Goal: Task Accomplishment & Management: Manage account settings

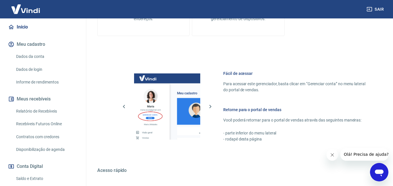
scroll to position [114, 0]
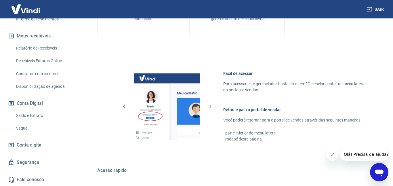
click at [47, 143] on link "Conta digital" at bounding box center [43, 145] width 72 height 13
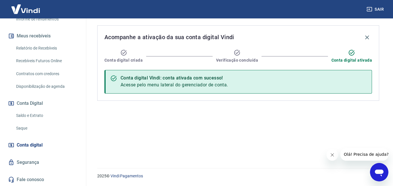
click at [40, 104] on button "Conta Digital" at bounding box center [43, 103] width 72 height 13
click at [39, 114] on link "Saldo e Extrato" at bounding box center [46, 115] width 65 height 12
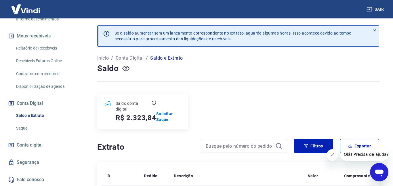
click at [127, 68] on icon "button" at bounding box center [125, 68] width 7 height 7
drag, startPoint x: 124, startPoint y: 67, endPoint x: 262, endPoint y: 89, distance: 139.7
click at [124, 67] on icon "button" at bounding box center [125, 68] width 7 height 7
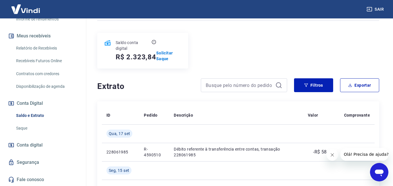
scroll to position [59, 0]
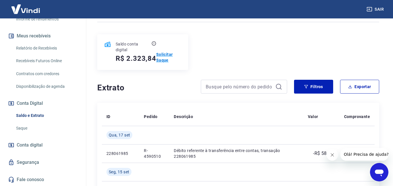
click at [166, 53] on p "Solicitar Saque" at bounding box center [168, 56] width 25 height 11
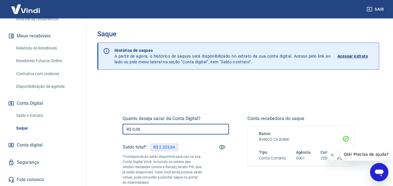
click at [192, 131] on input "R$ 0,00" at bounding box center [175, 129] width 106 height 11
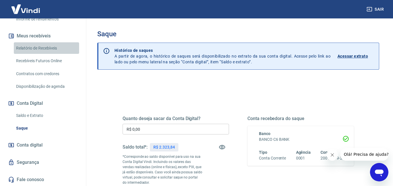
click at [36, 48] on link "Relatório de Recebíveis" at bounding box center [46, 48] width 65 height 12
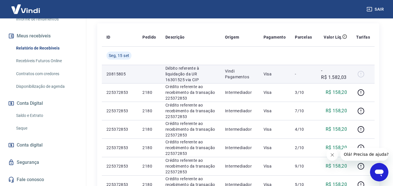
scroll to position [97, 0]
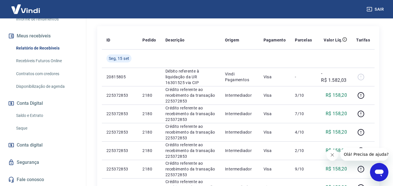
click at [56, 61] on link "Recebíveis Futuros Online" at bounding box center [46, 61] width 65 height 12
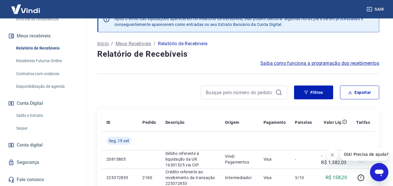
scroll to position [0, 0]
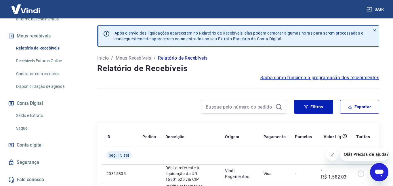
click at [28, 149] on link "Conta digital" at bounding box center [43, 145] width 72 height 13
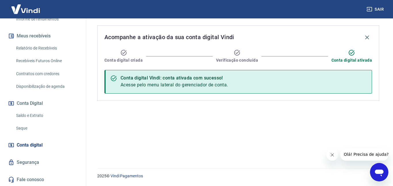
click at [39, 102] on button "Conta Digital" at bounding box center [43, 103] width 72 height 13
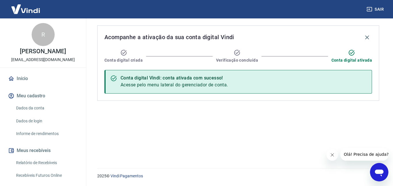
click at [30, 80] on link "Início" at bounding box center [43, 78] width 72 height 13
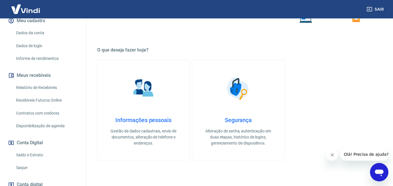
scroll to position [95, 0]
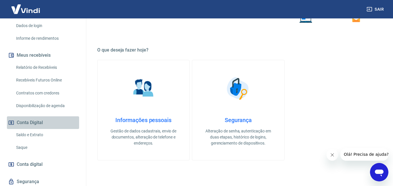
click at [41, 123] on button "Conta Digital" at bounding box center [43, 122] width 72 height 13
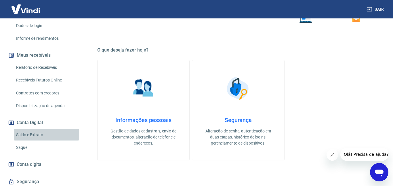
click at [37, 135] on link "Saldo e Extrato" at bounding box center [46, 135] width 65 height 12
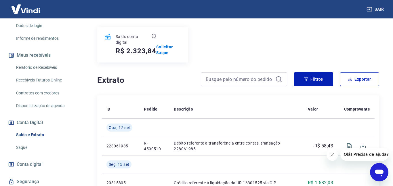
scroll to position [64, 0]
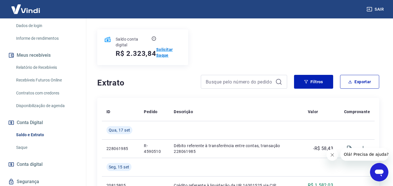
click at [165, 49] on p "Solicitar Saque" at bounding box center [168, 52] width 25 height 11
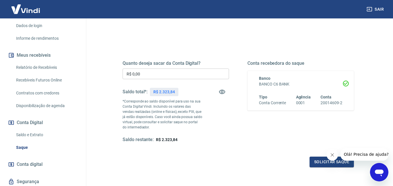
scroll to position [56, 0]
click at [182, 74] on input "R$ 0,00" at bounding box center [175, 73] width 106 height 11
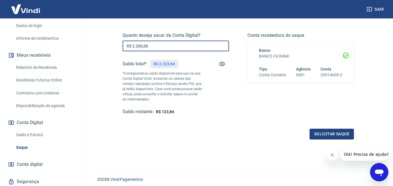
scroll to position [86, 0]
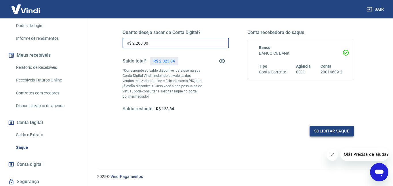
type input "R$ 2.200,00"
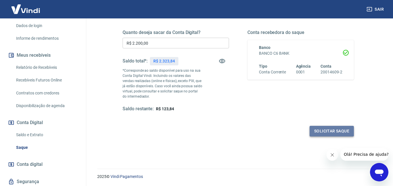
click at [325, 131] on button "Solicitar saque" at bounding box center [331, 131] width 44 height 11
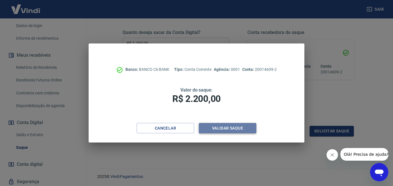
click at [213, 130] on button "Validar saque" at bounding box center [227, 128] width 57 height 11
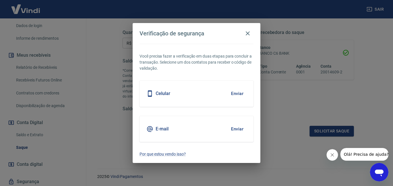
click at [240, 130] on button "Enviar" at bounding box center [237, 129] width 19 height 12
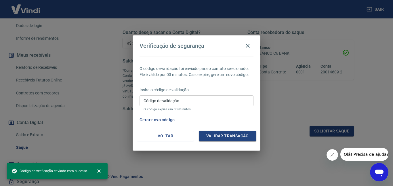
click at [211, 101] on input "Código de validação" at bounding box center [196, 100] width 114 height 11
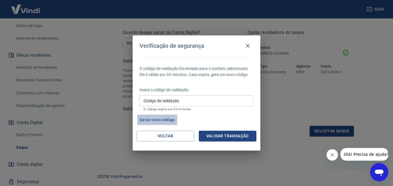
click at [175, 119] on button "Gerar novo código" at bounding box center [157, 119] width 40 height 11
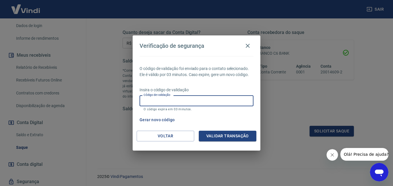
click at [204, 103] on input "Código de validação" at bounding box center [196, 100] width 114 height 11
type input "614005"
click at [236, 137] on button "Validar transação" at bounding box center [227, 135] width 57 height 11
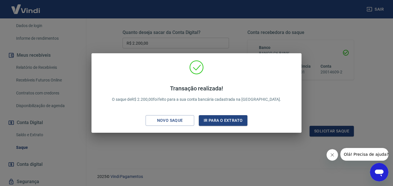
click at [175, 140] on div "Transação realizada! O saque de R$ 2.200,00 foi feito para a sua conta bancária…" at bounding box center [196, 93] width 393 height 186
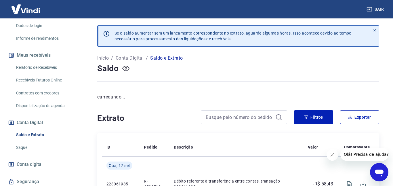
click at [127, 68] on icon "button" at bounding box center [125, 68] width 7 height 7
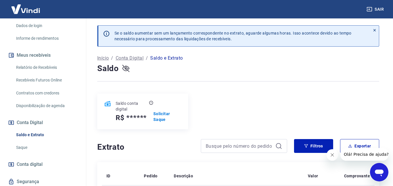
click at [124, 69] on icon "button" at bounding box center [125, 68] width 7 height 7
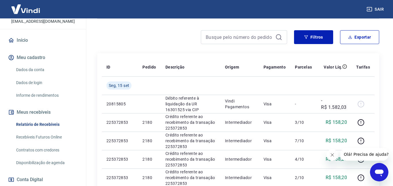
scroll to position [39, 0]
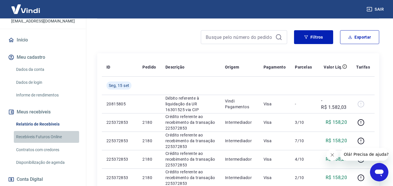
click at [53, 137] on link "Recebíveis Futuros Online" at bounding box center [46, 137] width 65 height 12
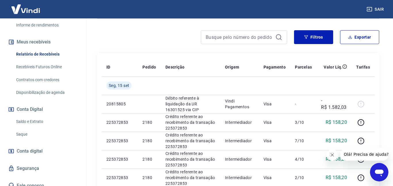
scroll to position [114, 0]
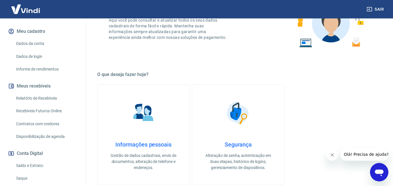
scroll to position [62, 0]
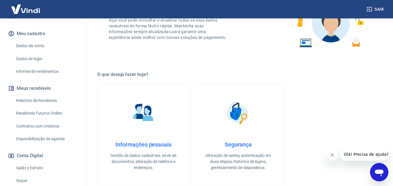
click at [52, 98] on link "Relatório de Recebíveis" at bounding box center [46, 101] width 65 height 12
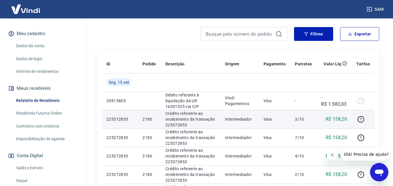
scroll to position [83, 0]
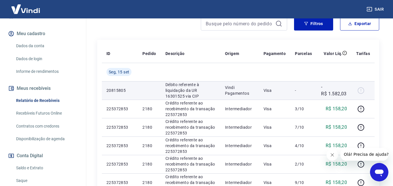
click at [360, 95] on div at bounding box center [363, 90] width 14 height 9
drag, startPoint x: 151, startPoint y: 97, endPoint x: 175, endPoint y: 97, distance: 24.4
click at [151, 97] on td at bounding box center [149, 90] width 23 height 18
click at [177, 97] on p "Débito referente à liquidação da UR 16301525 via CIP" at bounding box center [190, 90] width 50 height 17
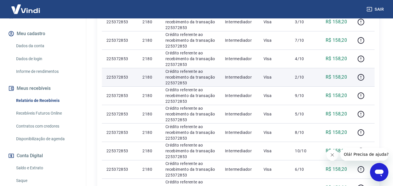
scroll to position [176, 0]
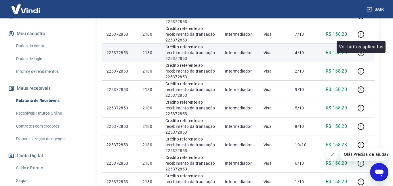
click at [359, 56] on icon "button" at bounding box center [360, 52] width 7 height 7
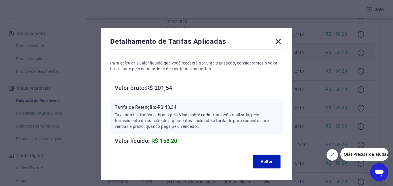
click at [278, 41] on icon at bounding box center [277, 41] width 5 height 5
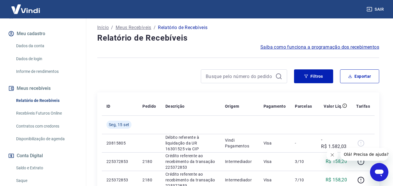
scroll to position [18, 0]
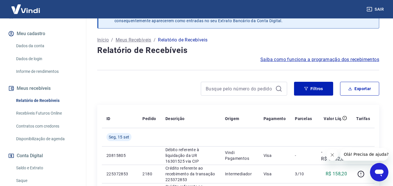
click at [56, 107] on link "Recebíveis Futuros Online" at bounding box center [46, 113] width 65 height 12
